Goal: Information Seeking & Learning: Compare options

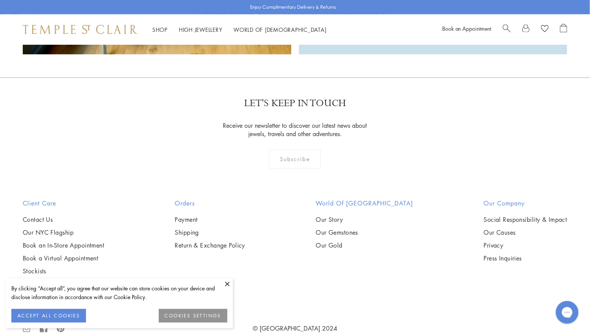
scroll to position [2193, 0]
click at [230, 284] on button at bounding box center [227, 283] width 11 height 11
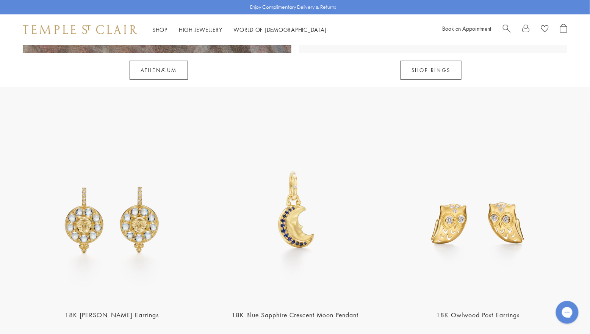
scroll to position [942, 0]
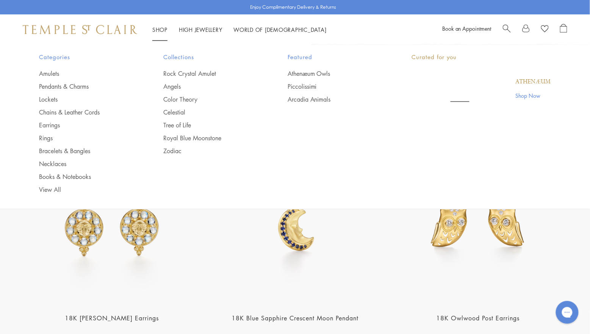
click at [163, 29] on link "Shop Shop" at bounding box center [159, 30] width 15 height 8
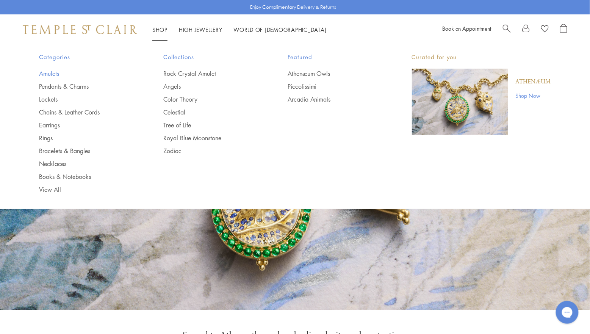
click at [55, 72] on link "Amulets" at bounding box center [86, 73] width 94 height 8
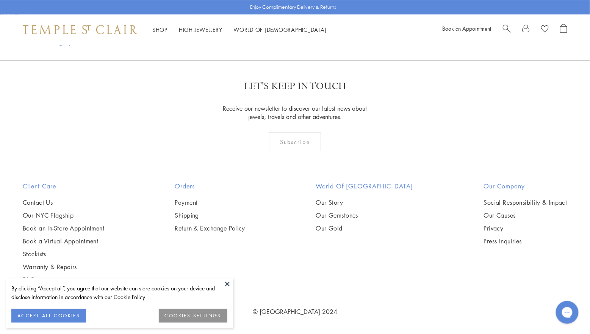
scroll to position [1782, 0]
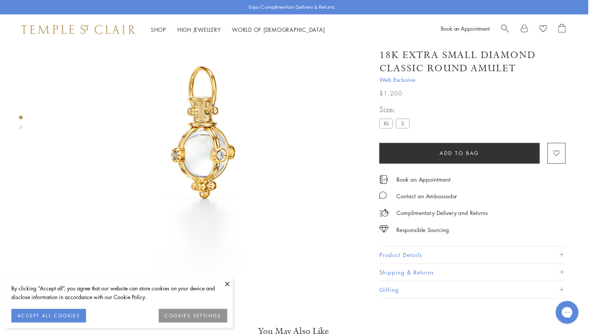
scroll to position [74, 1]
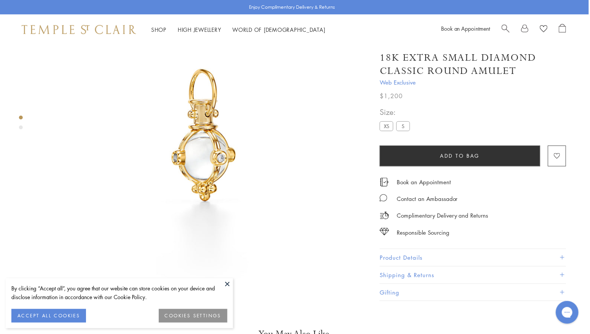
click at [403, 131] on label "S" at bounding box center [403, 125] width 14 height 9
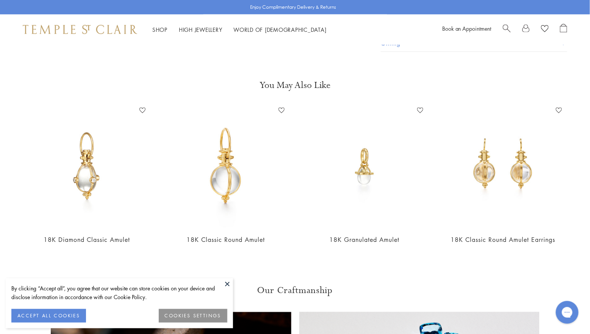
scroll to position [326, 0]
click at [245, 239] on link "18K Classic Round Amulet" at bounding box center [225, 238] width 78 height 8
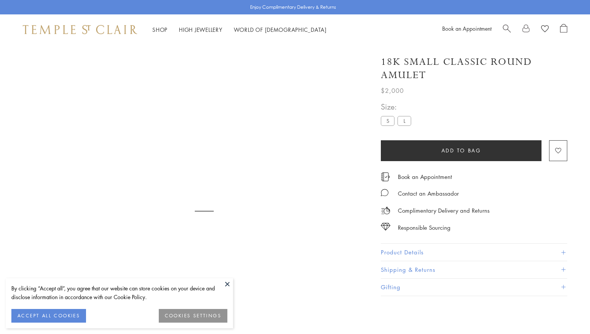
scroll to position [40, 0]
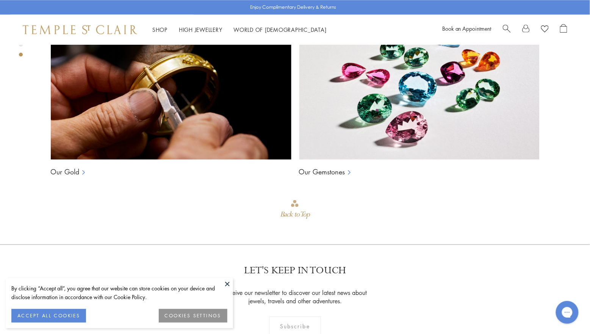
scroll to position [640, 0]
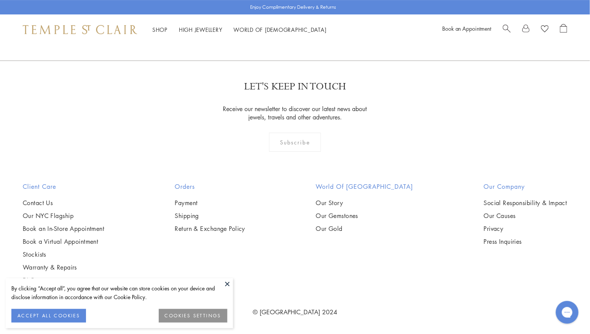
scroll to position [886, 0]
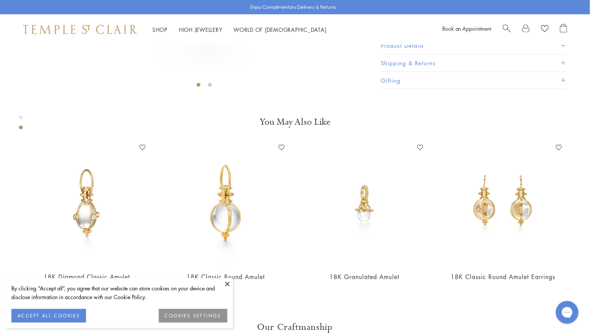
scroll to position [285, 0]
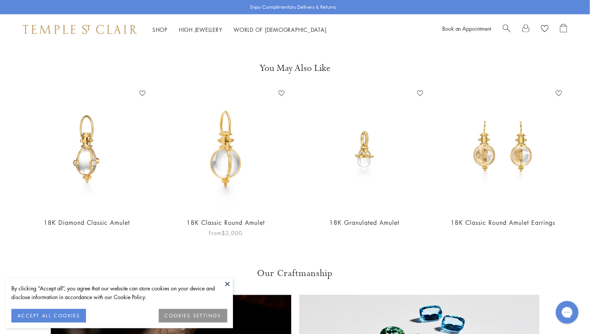
click at [253, 221] on link "18K Classic Round Amulet" at bounding box center [225, 223] width 78 height 8
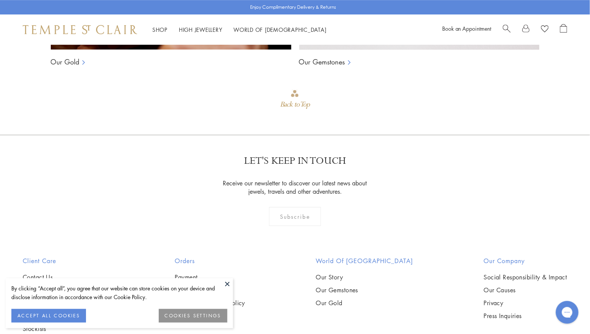
scroll to position [739, 0]
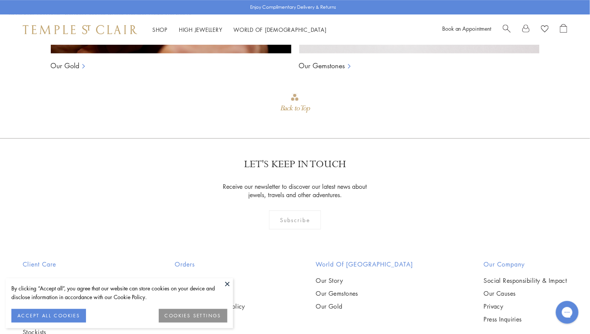
scroll to position [738, 0]
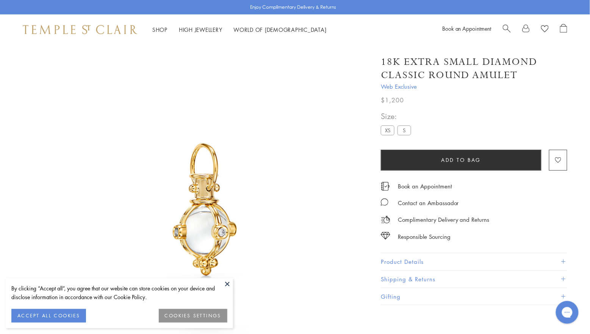
scroll to position [44, 0]
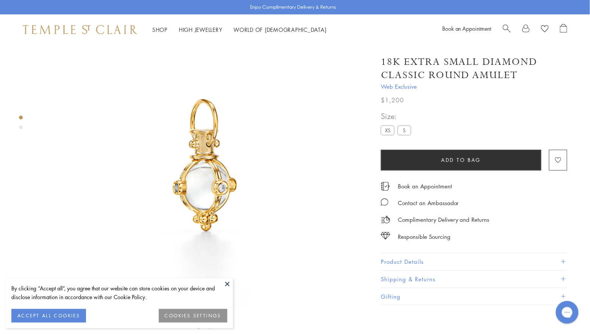
click at [404, 128] on label "S" at bounding box center [404, 129] width 14 height 9
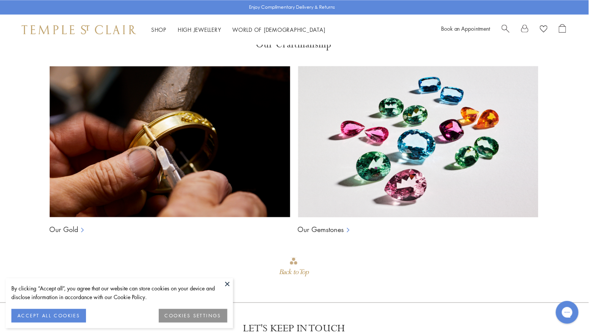
scroll to position [577, 1]
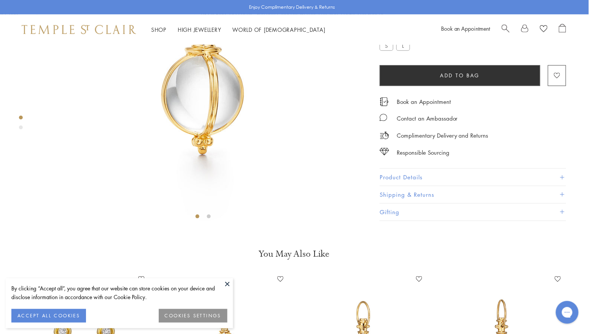
scroll to position [190, 1]
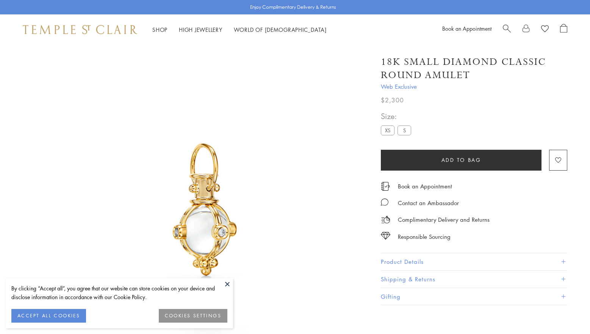
scroll to position [326, 0]
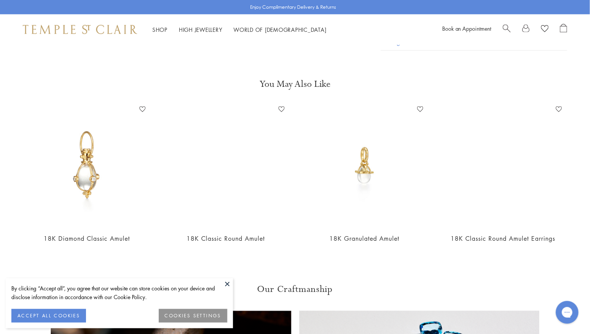
scroll to position [44, 0]
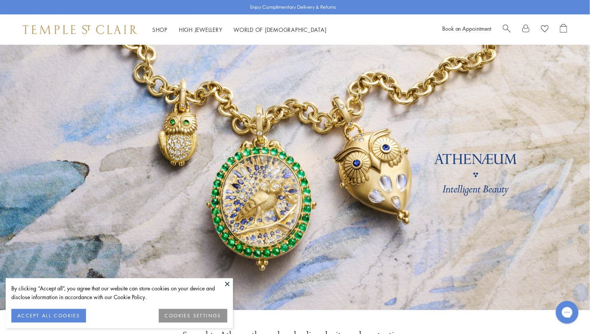
scroll to position [179, 0]
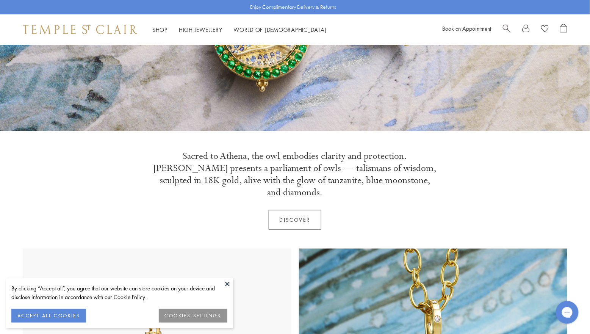
click at [231, 284] on button at bounding box center [227, 283] width 11 height 11
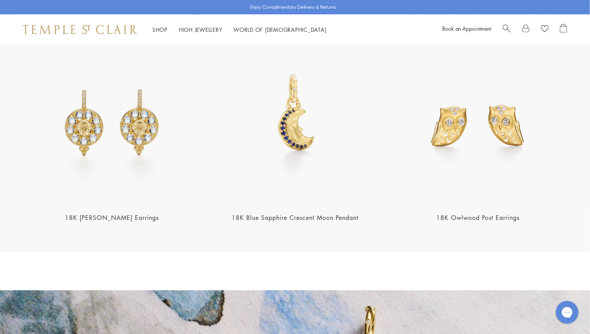
scroll to position [1033, 0]
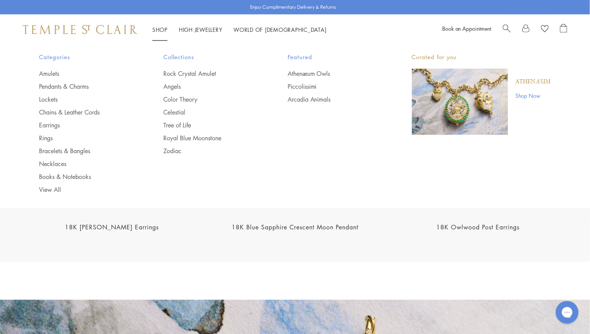
click at [159, 30] on link "Shop Shop" at bounding box center [159, 30] width 15 height 8
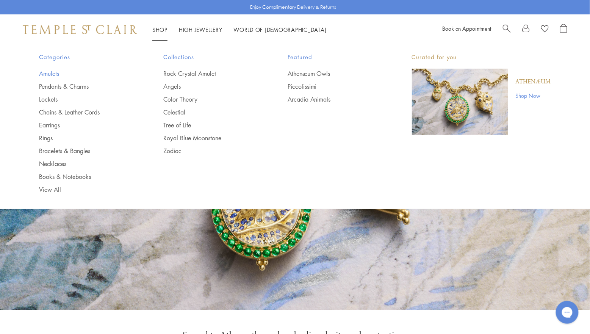
click at [54, 74] on link "Amulets" at bounding box center [86, 73] width 94 height 8
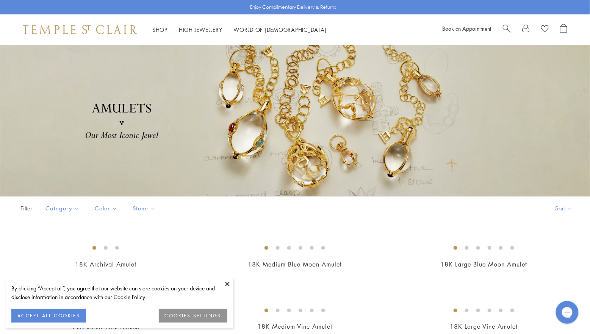
click at [230, 283] on button at bounding box center [227, 283] width 11 height 11
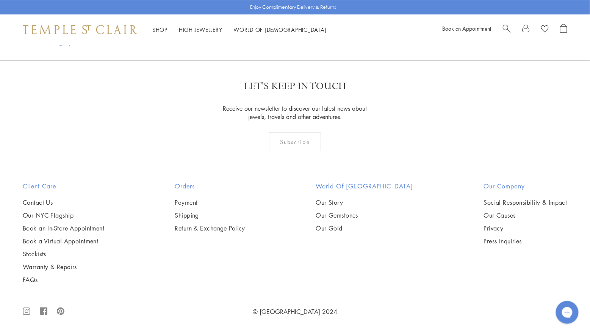
scroll to position [2412, 0]
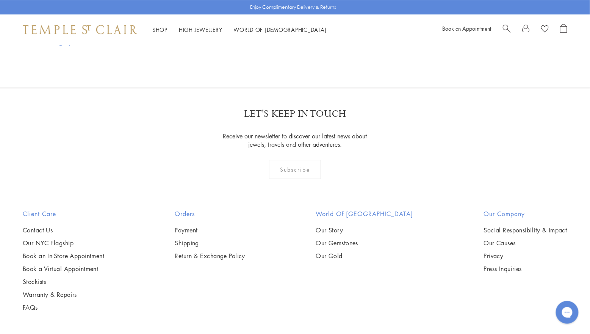
scroll to position [1636, 0]
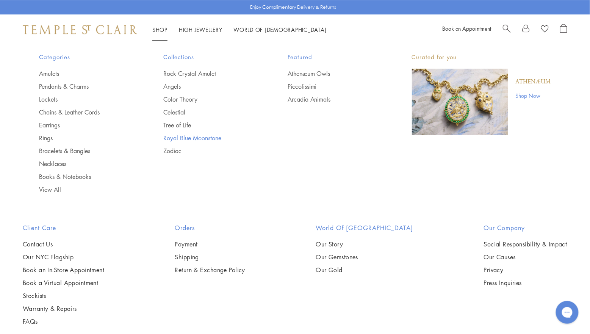
click at [197, 134] on link "Royal Blue Moonstone" at bounding box center [210, 138] width 94 height 8
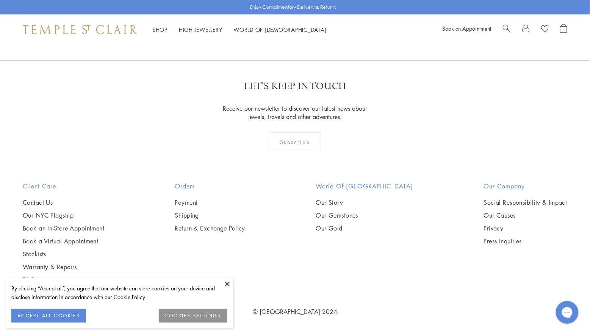
scroll to position [1048, 0]
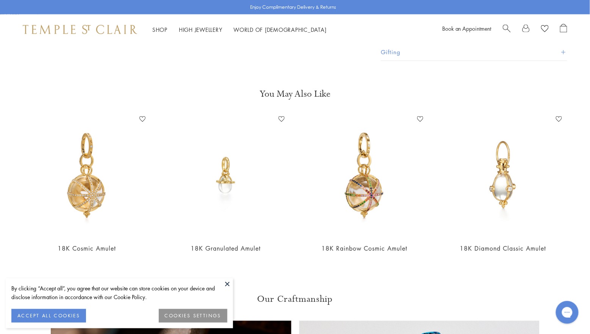
scroll to position [339, 0]
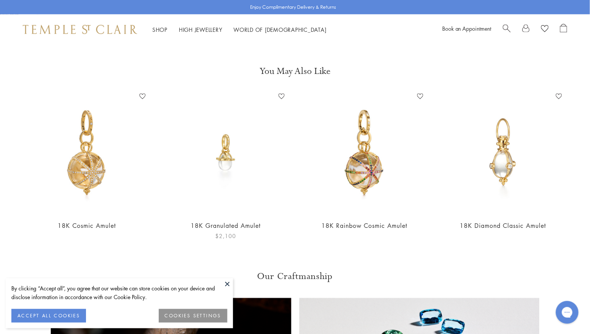
click at [211, 225] on link "18K Granulated Amulet" at bounding box center [225, 226] width 70 height 8
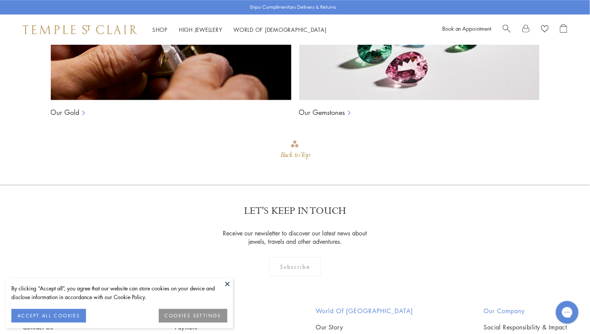
scroll to position [718, 0]
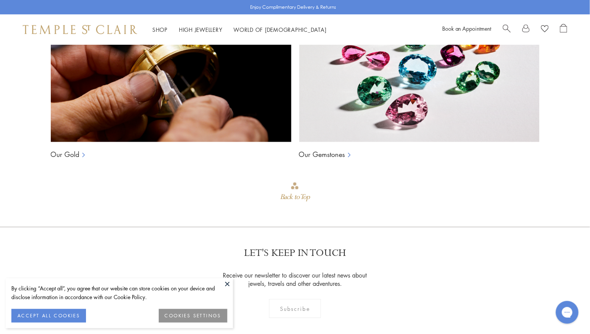
scroll to position [991, 0]
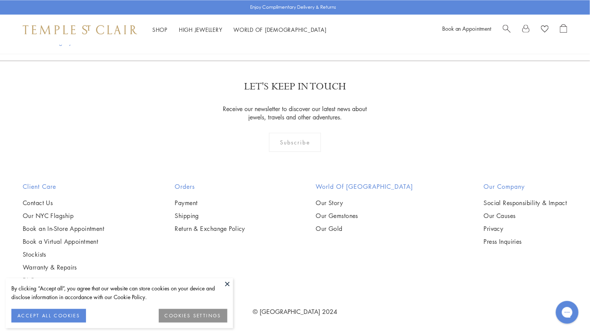
scroll to position [4043, 0]
click at [319, 30] on link at bounding box center [319, 19] width 23 height 21
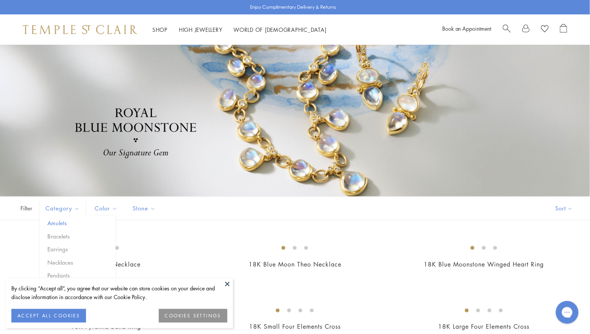
click at [64, 226] on button "Amulets" at bounding box center [80, 223] width 70 height 9
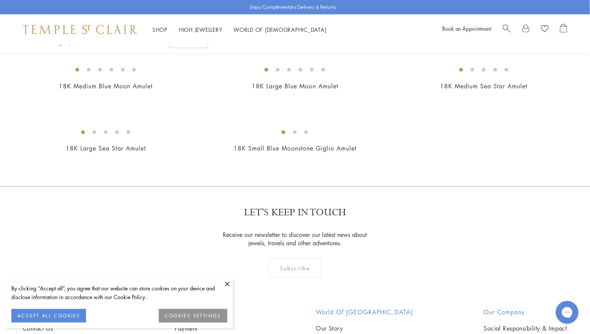
scroll to position [188, 0]
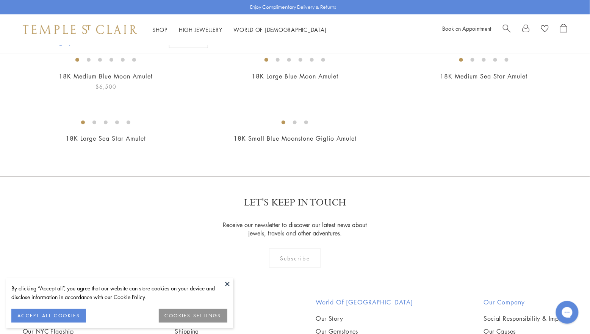
click at [133, 80] on link "18K Medium Blue Moon Amulet" at bounding box center [106, 76] width 94 height 8
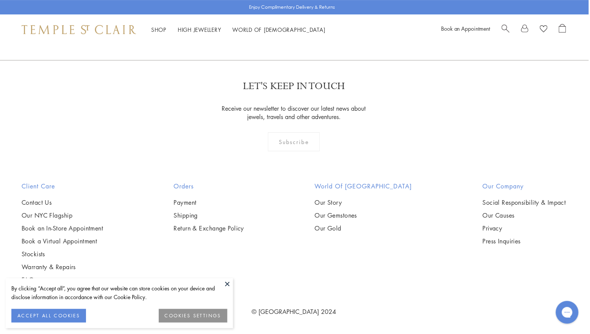
scroll to position [1284, 1]
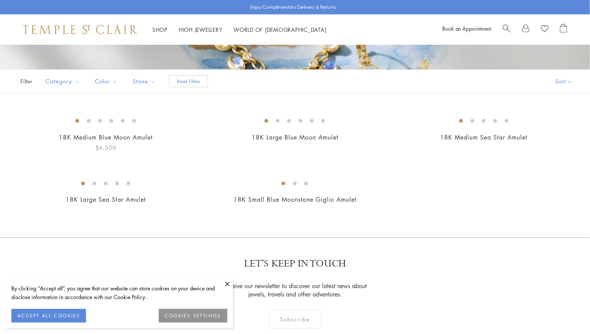
scroll to position [98, 0]
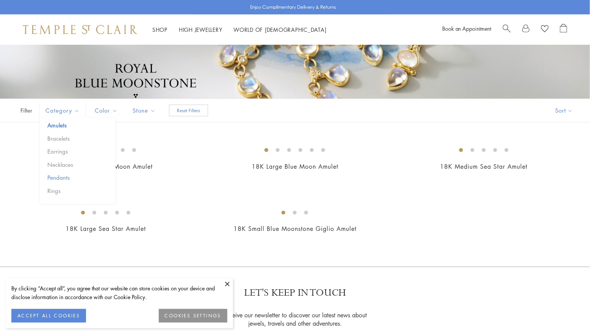
click at [66, 176] on button "Pendants" at bounding box center [80, 177] width 70 height 9
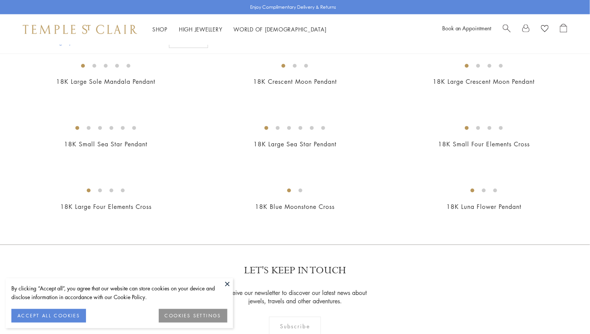
scroll to position [430, 0]
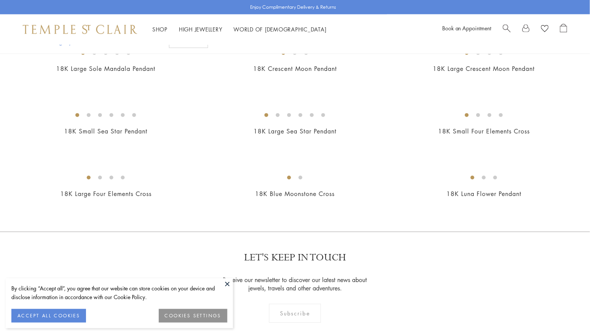
scroll to position [446, 0]
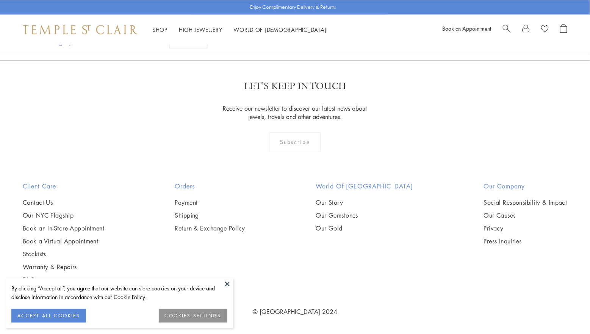
scroll to position [657, 0]
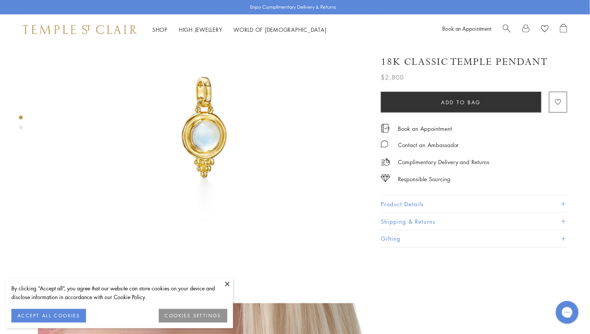
scroll to position [86, 0]
click at [563, 204] on span at bounding box center [563, 204] width 4 height 4
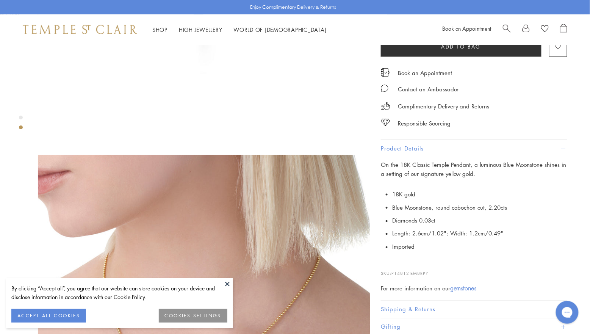
scroll to position [265, 0]
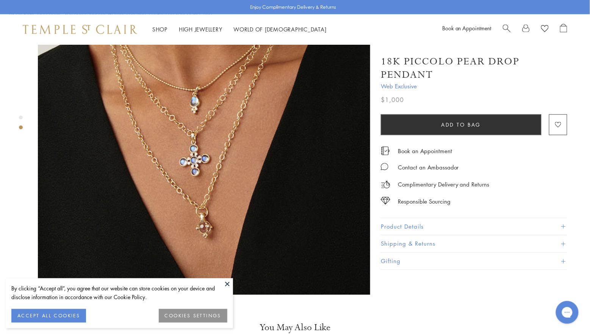
scroll to position [427, 0]
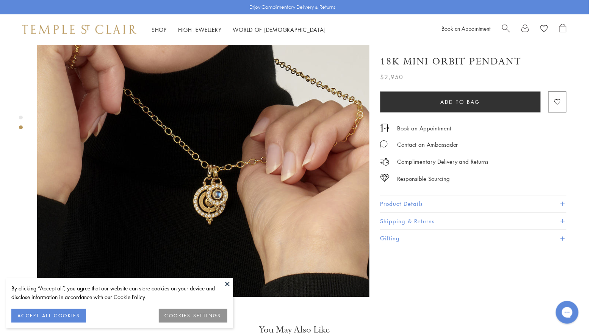
scroll to position [434, 1]
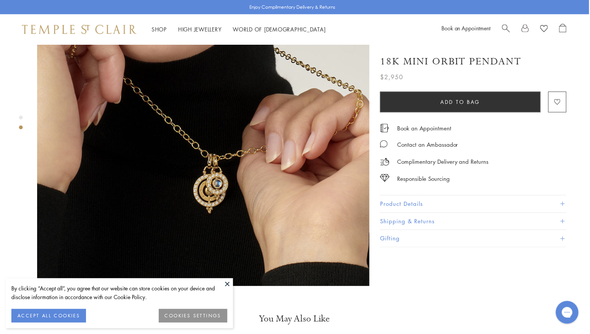
click at [559, 201] on button "Product Details" at bounding box center [473, 203] width 186 height 17
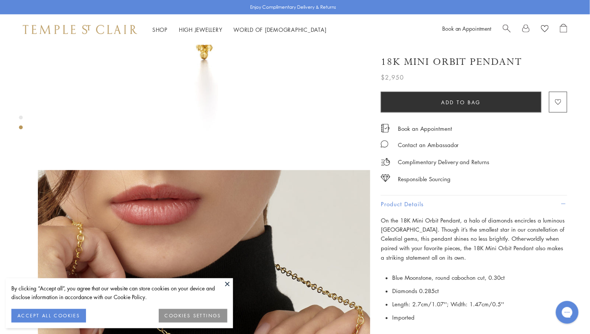
scroll to position [197, 0]
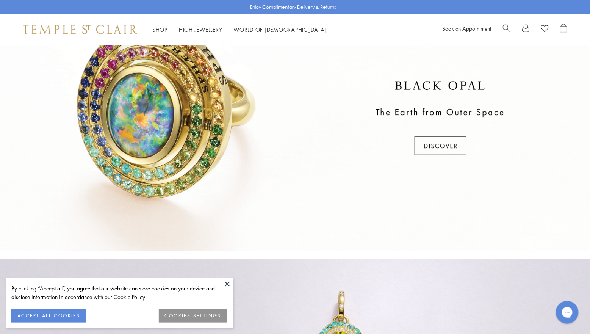
scroll to position [358, 0]
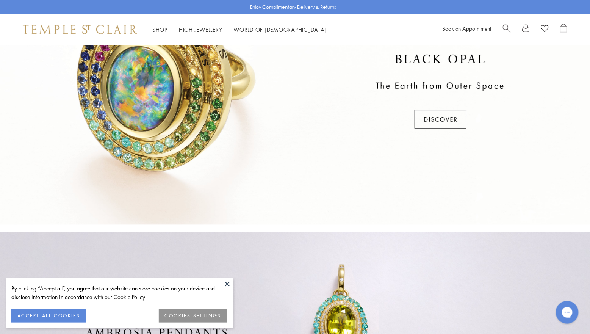
click at [455, 113] on div at bounding box center [295, 91] width 590 height 265
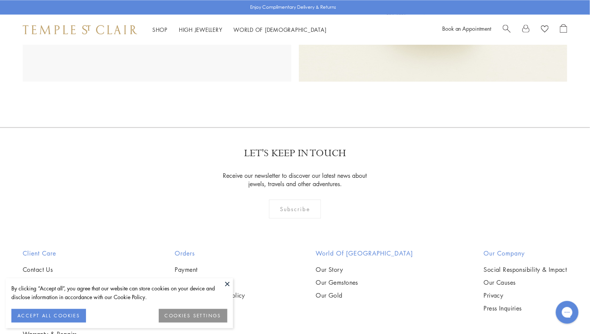
scroll to position [508, 0]
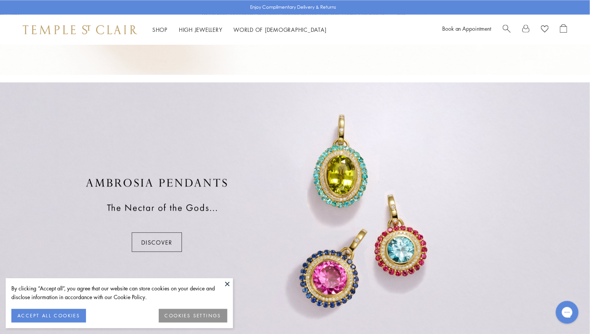
scroll to position [509, 0]
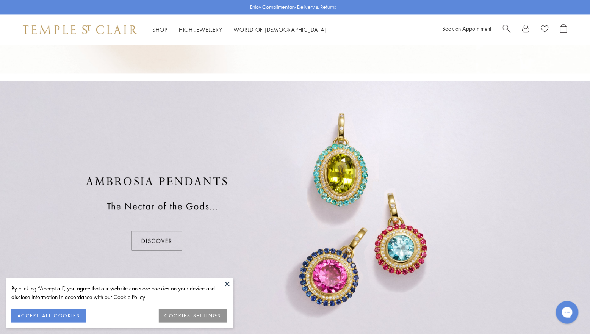
click at [149, 223] on div at bounding box center [295, 213] width 590 height 265
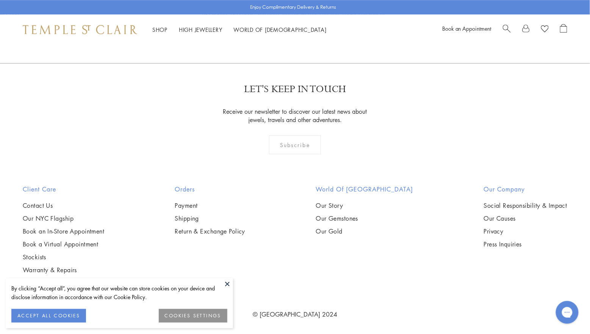
scroll to position [1672, 0]
click at [227, 284] on button at bounding box center [227, 283] width 11 height 11
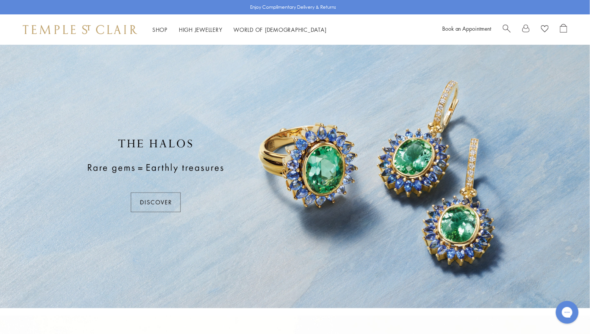
scroll to position [3, 0]
click at [170, 201] on div at bounding box center [295, 174] width 590 height 265
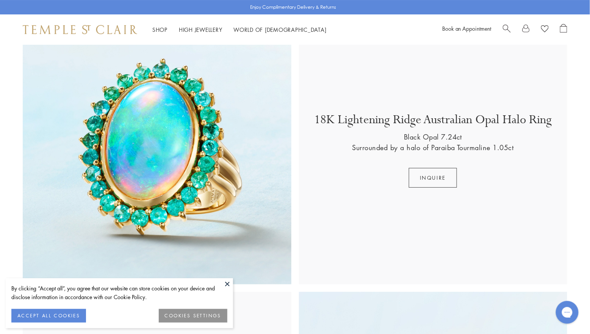
scroll to position [855, 0]
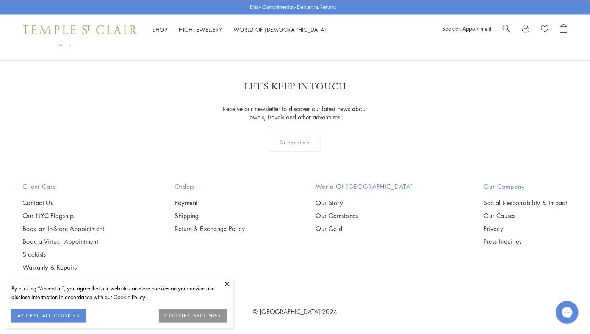
scroll to position [4230, 0]
